Goal: Information Seeking & Learning: Learn about a topic

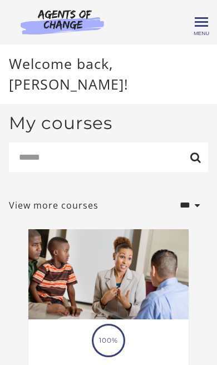
click at [102, 113] on h2 "My courses" at bounding box center [60, 123] width 103 height 21
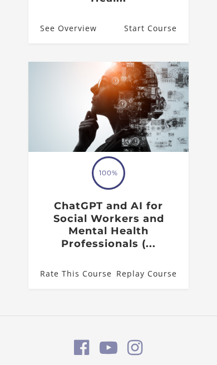
scroll to position [645, 0]
click at [111, 200] on h3 "ChatGPT and AI for Social Workers and Mental Health Professionals (..." at bounding box center [108, 225] width 142 height 50
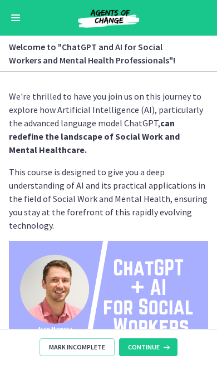
scroll to position [22, 0]
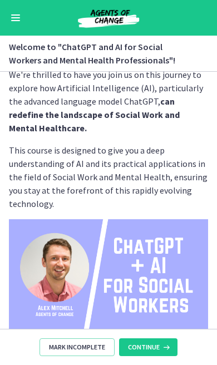
click at [155, 344] on span "Continue" at bounding box center [144, 346] width 32 height 9
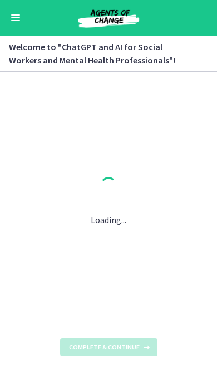
scroll to position [0, 0]
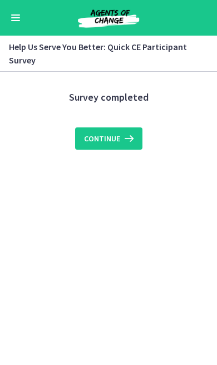
click at [105, 135] on span "Continue" at bounding box center [102, 138] width 36 height 13
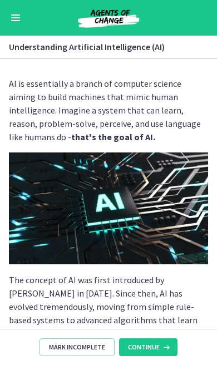
click at [154, 347] on span "Continue" at bounding box center [144, 346] width 32 height 9
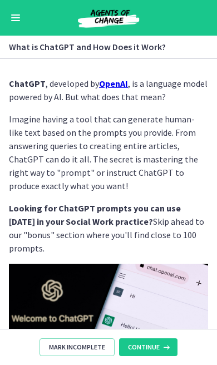
click at [18, 16] on button "Enable menu" at bounding box center [15, 17] width 13 height 13
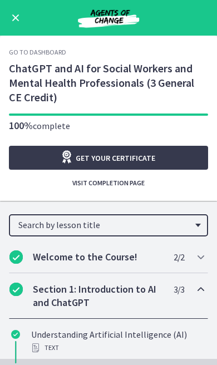
click at [130, 152] on span "Get your certificate" at bounding box center [115, 157] width 79 height 13
